Goal: Task Accomplishment & Management: Use online tool/utility

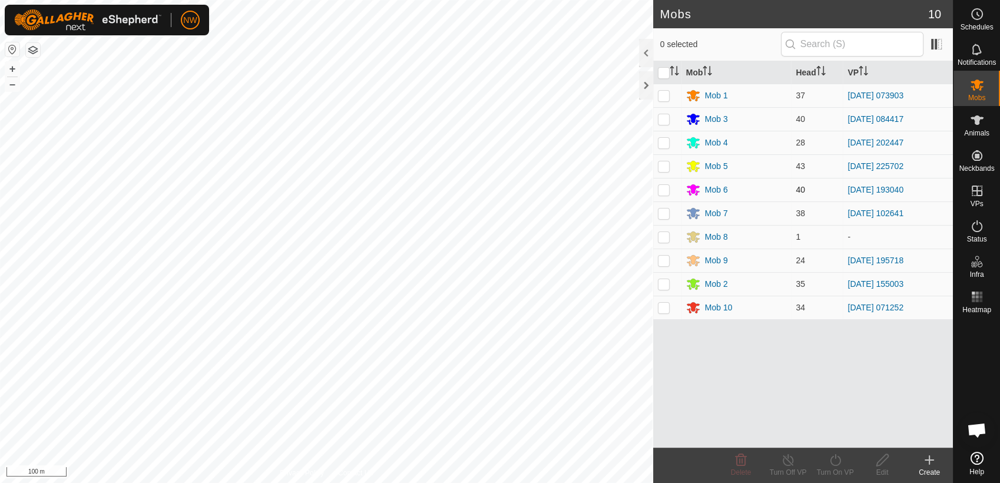
click at [666, 190] on p-checkbox at bounding box center [664, 189] width 12 height 9
checkbox input "true"
click at [832, 459] on icon at bounding box center [835, 460] width 15 height 14
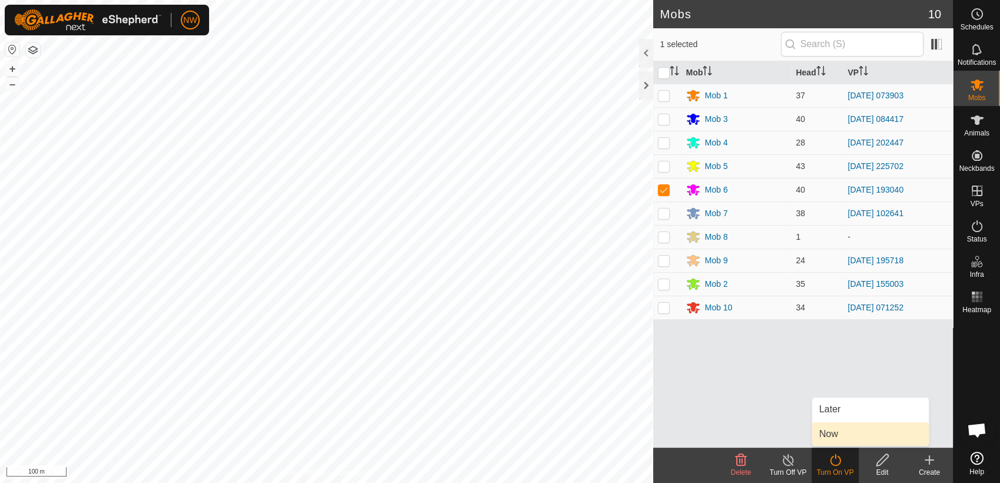
click at [841, 431] on link "Now" at bounding box center [870, 434] width 117 height 24
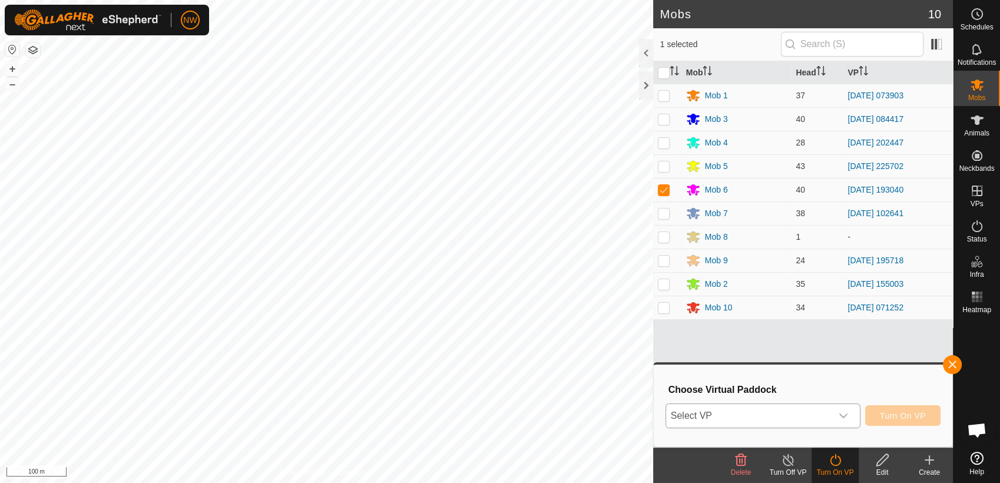
click at [844, 412] on icon "dropdown trigger" at bounding box center [842, 415] width 9 height 9
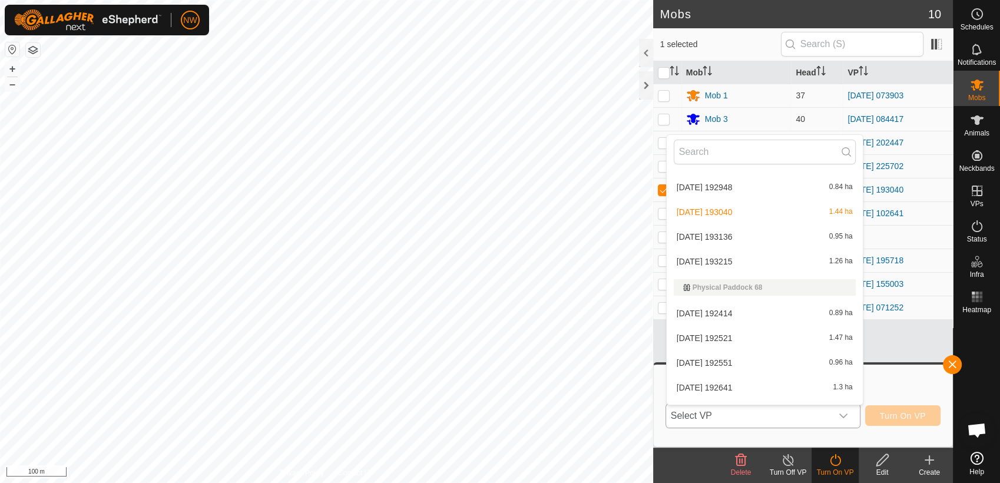
scroll to position [10994, 0]
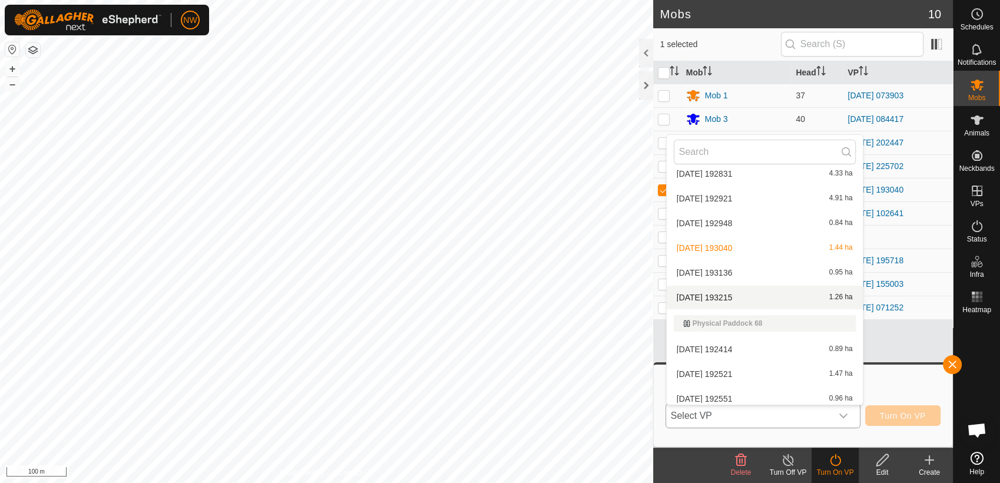
click at [725, 290] on li "[DATE] 193215 1.26 ha" at bounding box center [764, 297] width 196 height 24
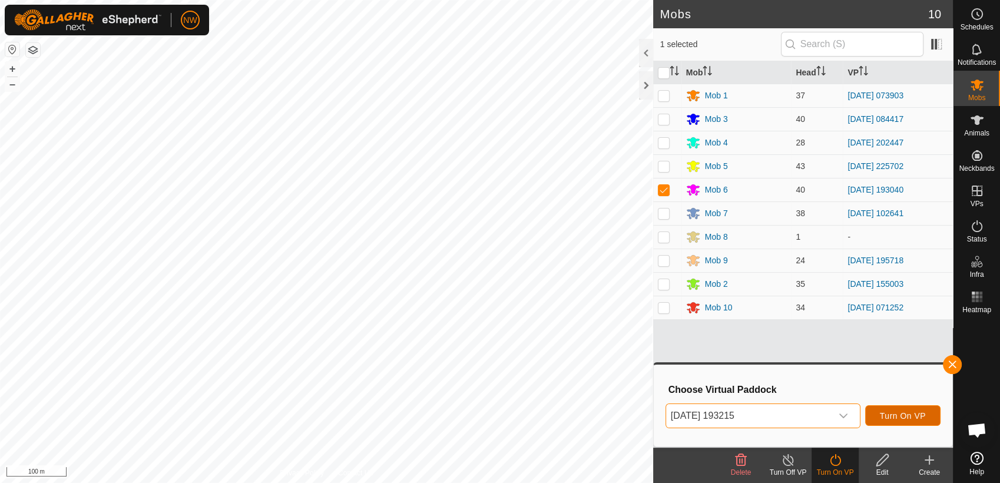
click at [895, 415] on span "Turn On VP" at bounding box center [902, 415] width 46 height 9
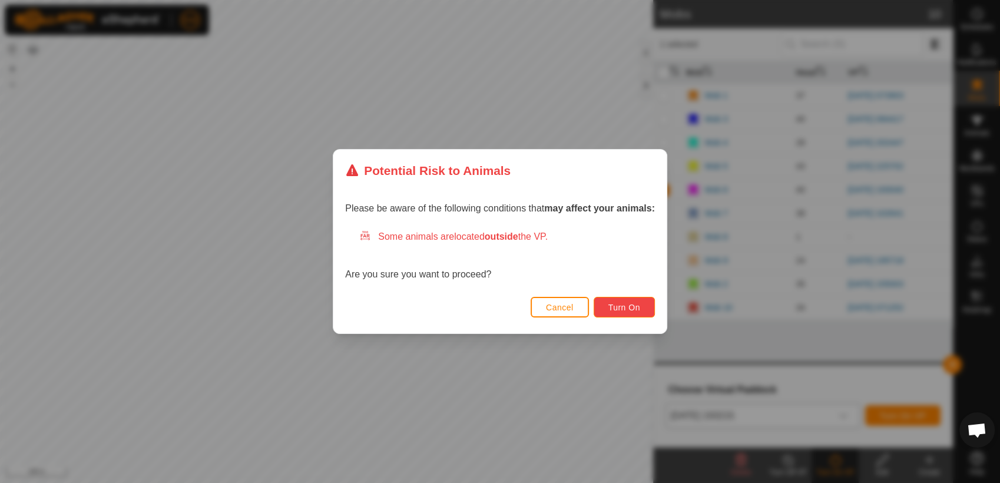
click at [632, 303] on span "Turn On" at bounding box center [624, 307] width 32 height 9
